Goal: Task Accomplishment & Management: Manage account settings

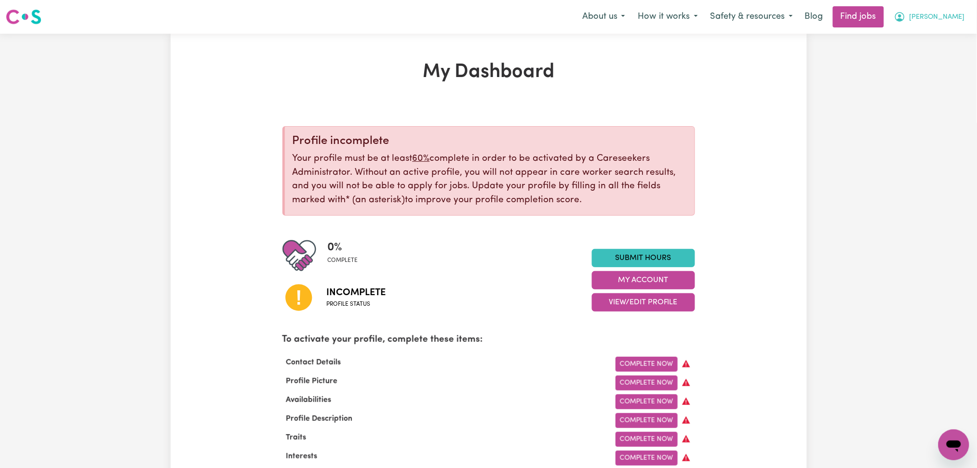
click at [927, 15] on span "[PERSON_NAME]" at bounding box center [936, 17] width 55 height 11
click at [917, 70] on link "Logout" at bounding box center [932, 74] width 76 height 18
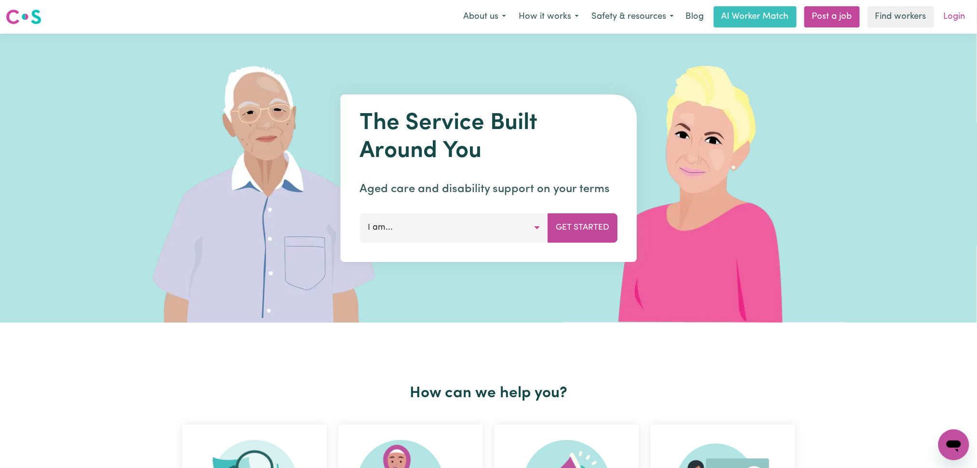
click at [949, 23] on link "Login" at bounding box center [954, 16] width 33 height 21
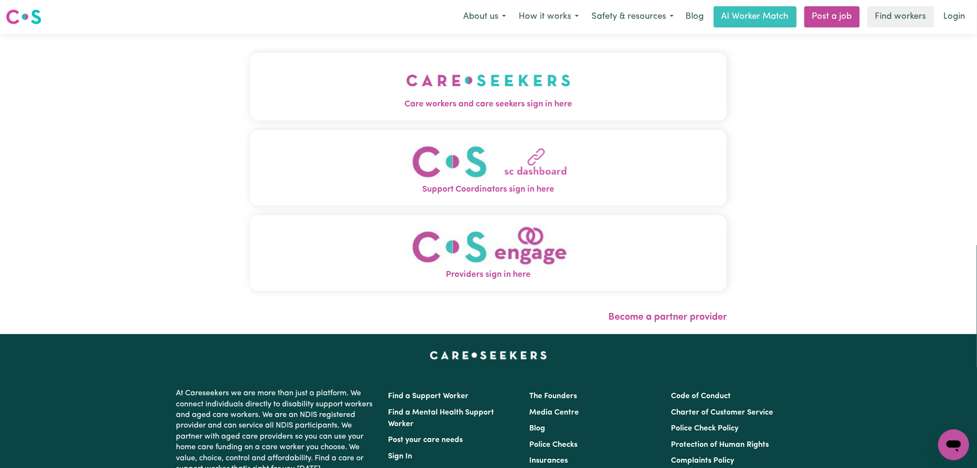
click at [406, 69] on img "Care workers and care seekers sign in here" at bounding box center [488, 81] width 164 height 36
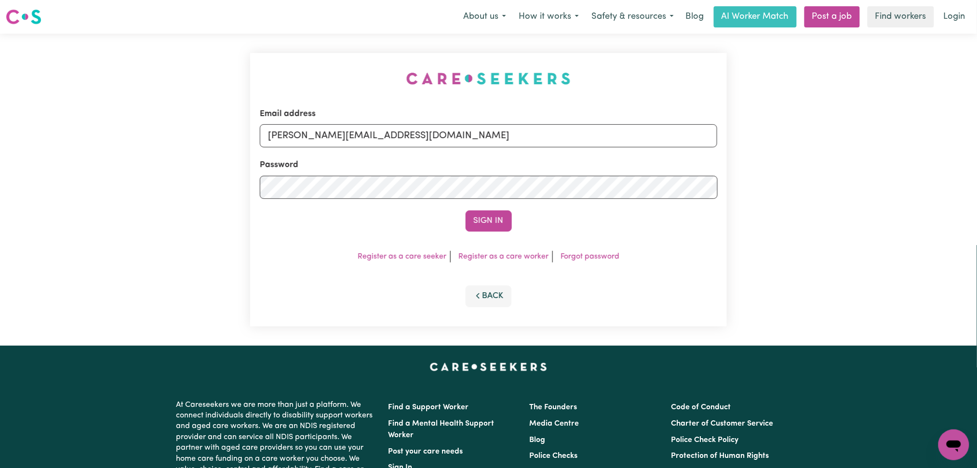
click at [375, 117] on div "Email address [PERSON_NAME][EMAIL_ADDRESS][DOMAIN_NAME]" at bounding box center [489, 128] width 458 height 40
drag, startPoint x: 352, startPoint y: 133, endPoint x: 352, endPoint y: 140, distance: 6.7
click at [352, 135] on input "[PERSON_NAME][EMAIL_ADDRESS][DOMAIN_NAME]" at bounding box center [489, 135] width 458 height 23
drag, startPoint x: 318, startPoint y: 137, endPoint x: 601, endPoint y: 172, distance: 285.0
click at [628, 168] on form "Email address Superuser~[EMAIL_ADDRESS][DOMAIN_NAME] Password Sign In" at bounding box center [489, 170] width 458 height 124
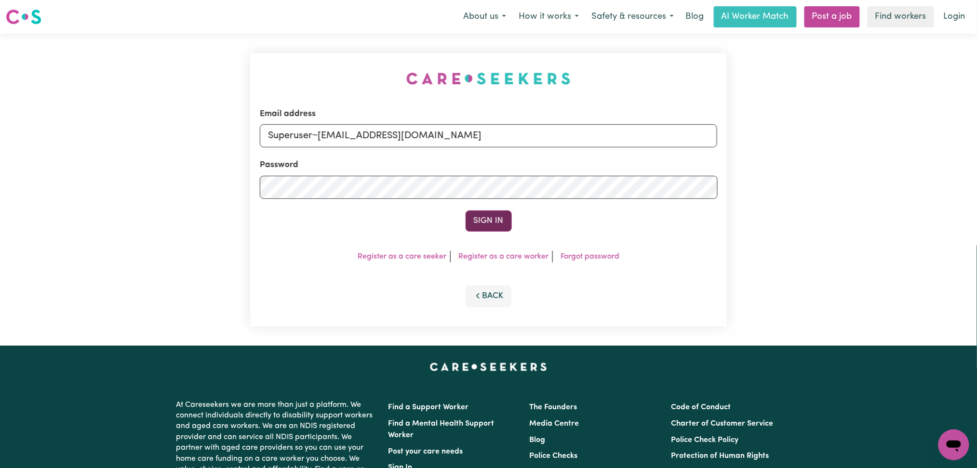
type input "Superuser~[EMAIL_ADDRESS][DOMAIN_NAME]"
click at [485, 218] on button "Sign In" at bounding box center [488, 221] width 46 height 21
